Goal: Task Accomplishment & Management: Use online tool/utility

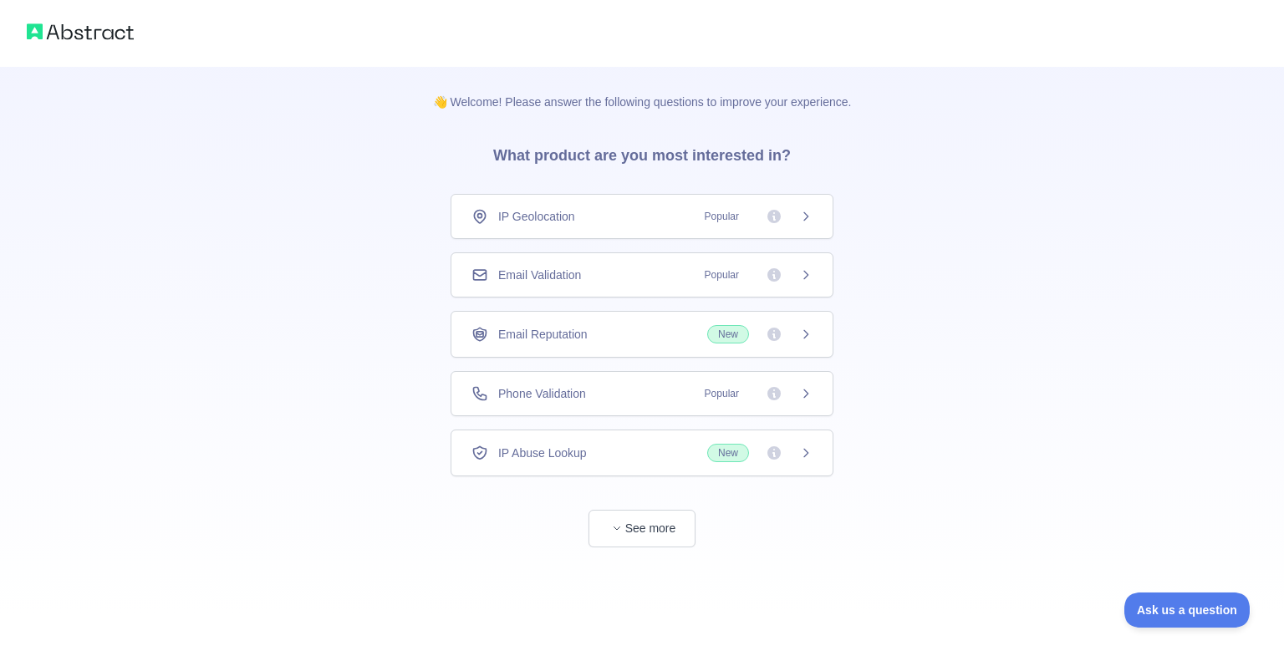
click at [650, 314] on div "Email Reputation New" at bounding box center [642, 334] width 383 height 47
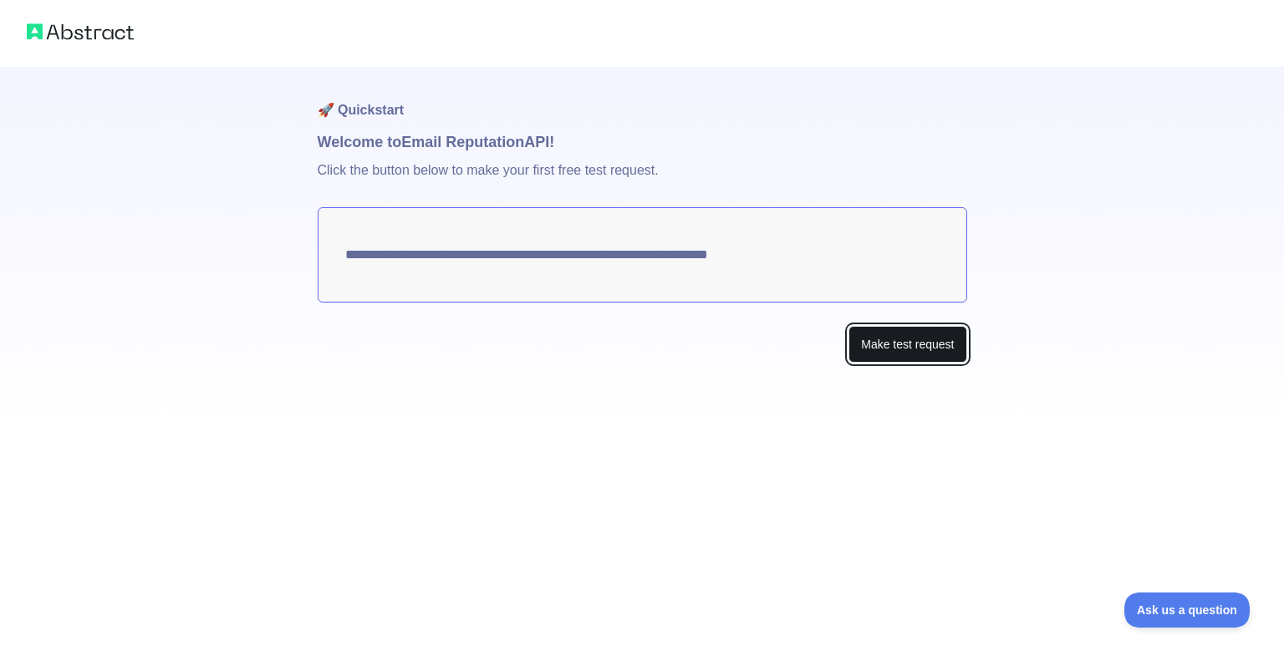
click at [920, 363] on button "Make test request" at bounding box center [908, 345] width 118 height 38
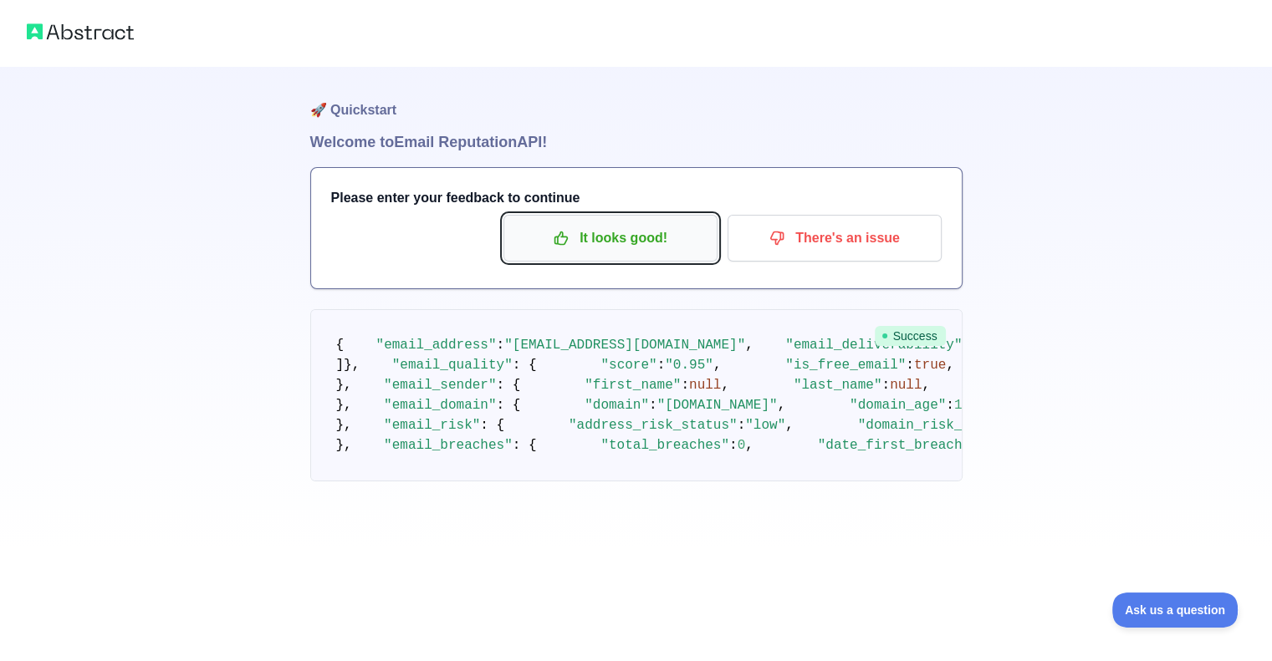
click at [635, 220] on button "It looks good!" at bounding box center [610, 238] width 214 height 47
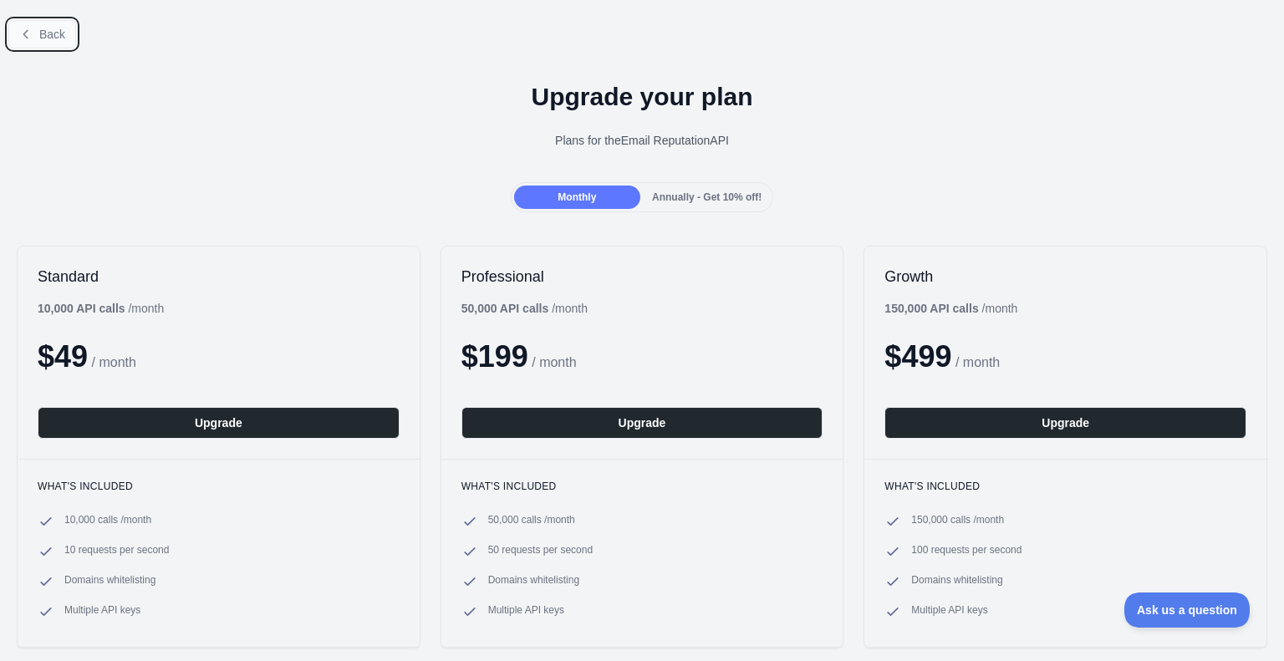
click at [69, 33] on button "Back" at bounding box center [42, 34] width 68 height 28
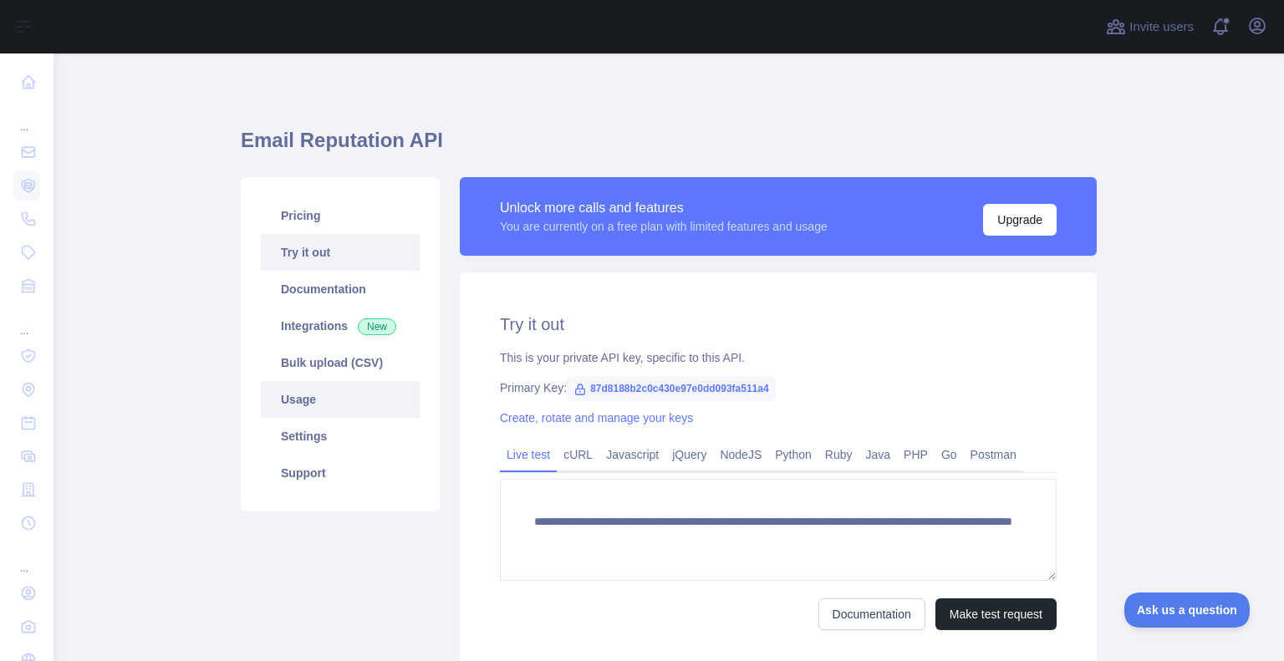
scroll to position [131, 0]
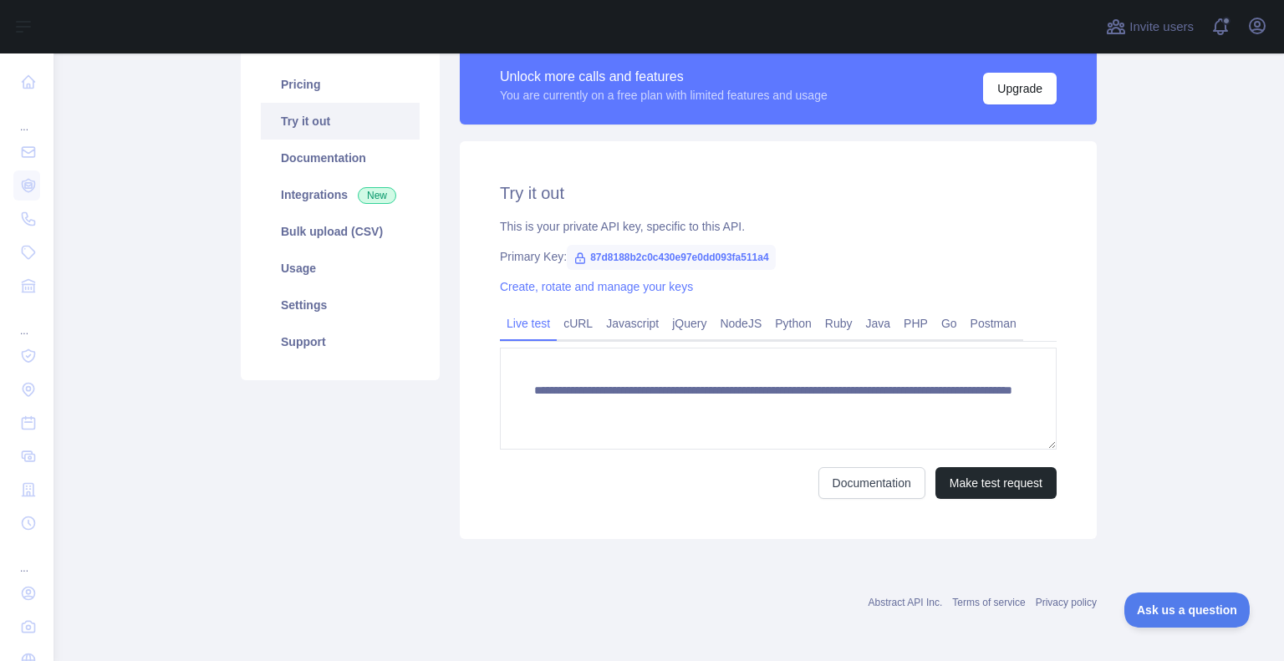
click at [600, 257] on span "87d8188b2c0c430e97e0dd093fa511a4" at bounding box center [671, 257] width 209 height 25
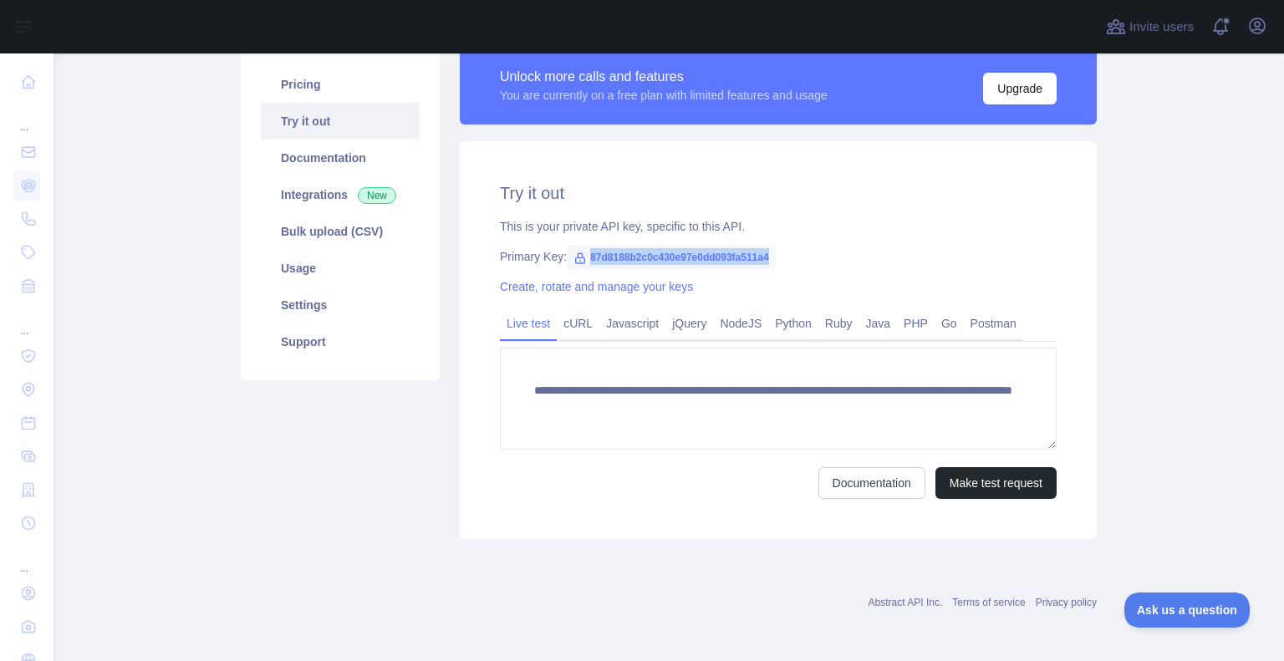
click at [600, 257] on span "87d8188b2c0c430e97e0dd093fa511a4" at bounding box center [671, 257] width 209 height 25
copy span "87d8188b2c0c430e97e0dd093fa511a4"
